Goal: Check status: Check status

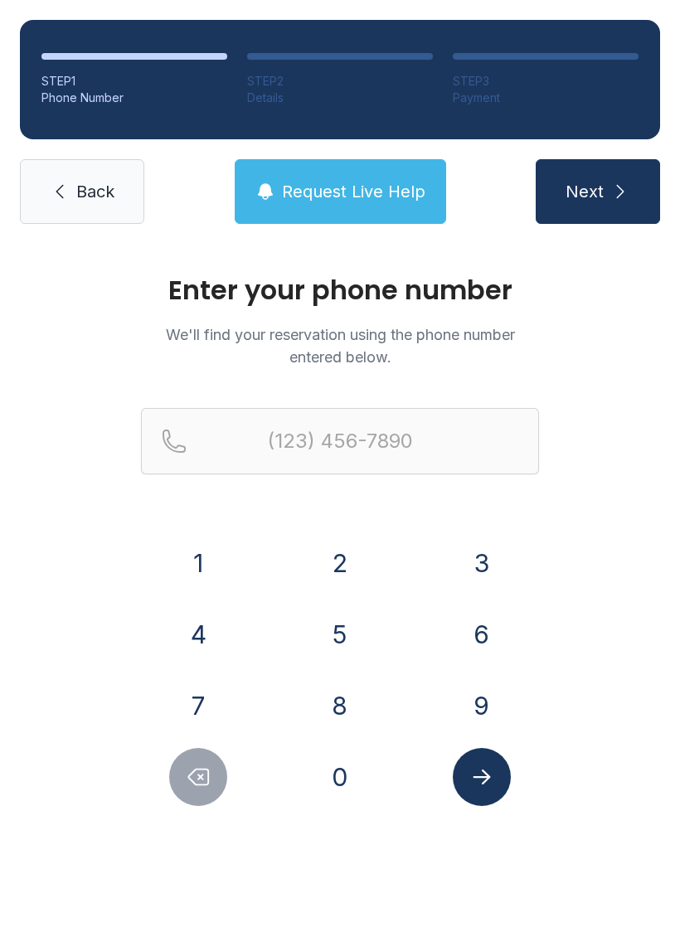
click at [334, 695] on button "8" at bounding box center [340, 706] width 58 height 58
click at [348, 561] on button "2" at bounding box center [340, 563] width 58 height 58
click at [359, 697] on button "8" at bounding box center [340, 706] width 58 height 58
click at [351, 557] on button "2" at bounding box center [340, 563] width 58 height 58
click at [348, 791] on button "0" at bounding box center [340, 777] width 58 height 58
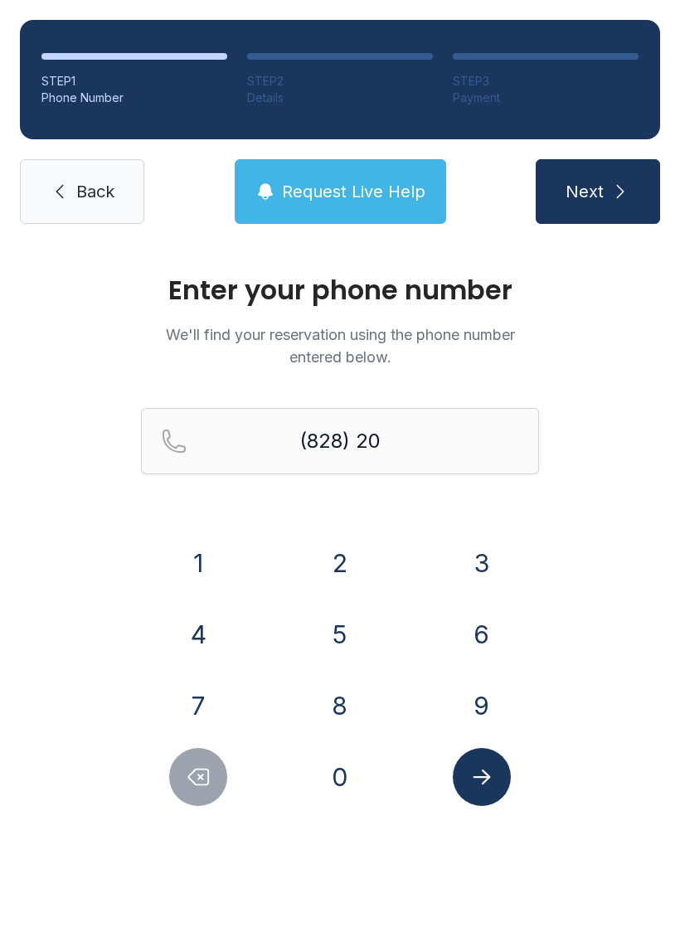
click at [348, 791] on button "0" at bounding box center [340, 777] width 58 height 58
click at [342, 633] on button "5" at bounding box center [340, 634] width 58 height 58
click at [348, 686] on button "8" at bounding box center [340, 706] width 58 height 58
click at [478, 687] on button "9" at bounding box center [482, 706] width 58 height 58
click at [486, 629] on button "6" at bounding box center [482, 634] width 58 height 58
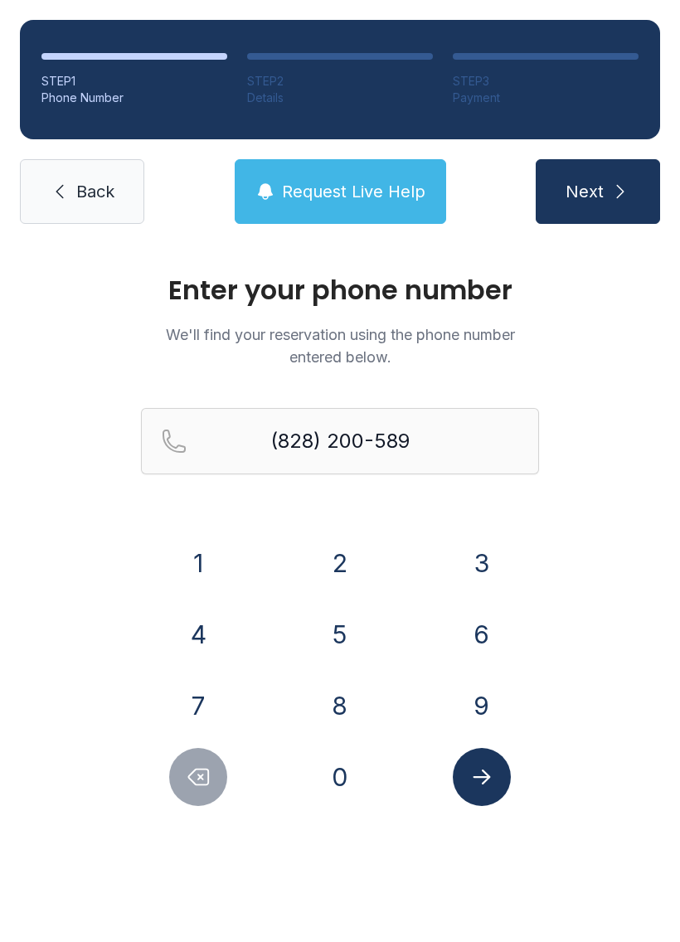
type input "[PHONE_NUMBER]"
click at [484, 775] on icon "Submit lookup form" at bounding box center [481, 777] width 25 height 25
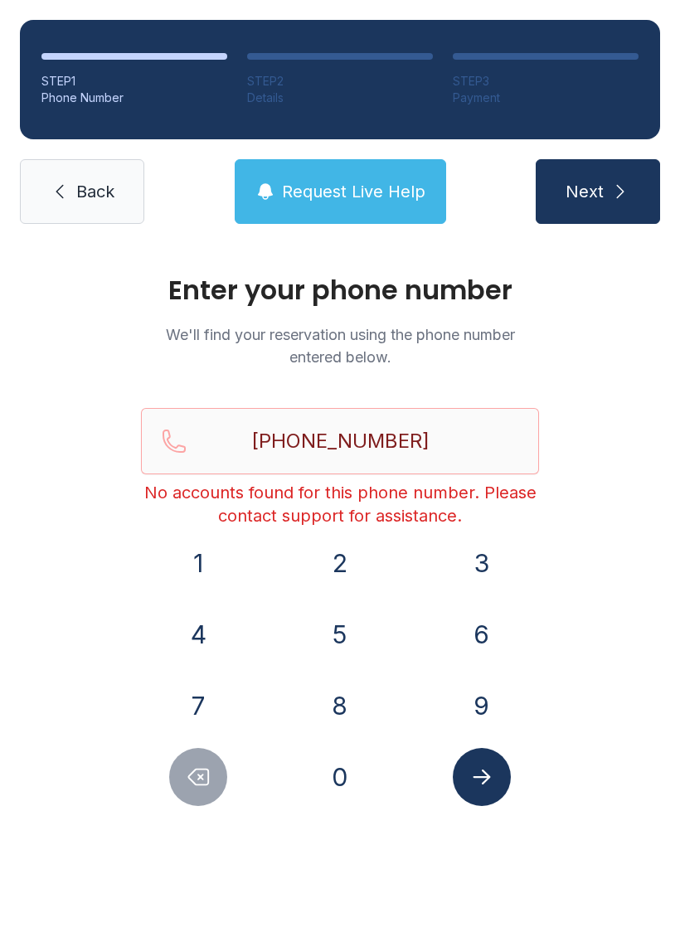
click at [97, 189] on span "Back" at bounding box center [95, 191] width 38 height 23
